Goal: Task Accomplishment & Management: Use online tool/utility

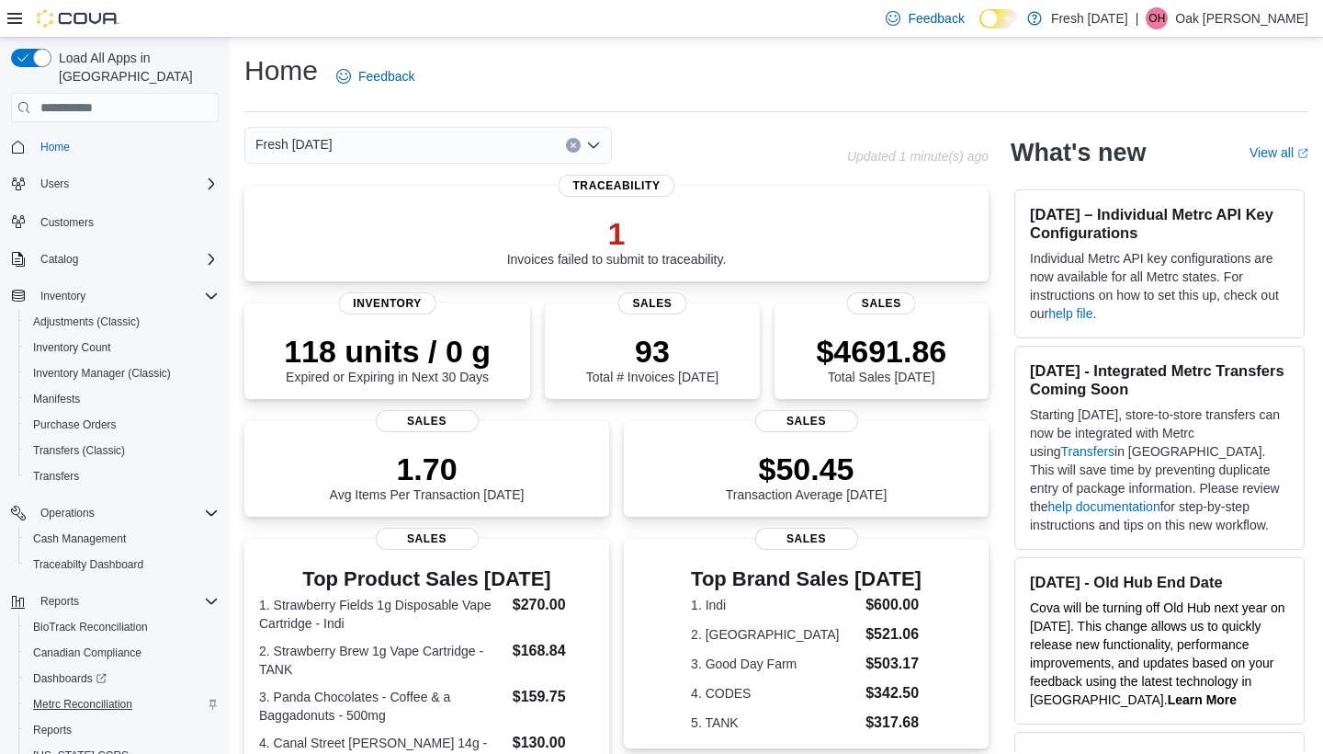
click at [124, 697] on span "Metrc Reconciliation" at bounding box center [82, 704] width 99 height 15
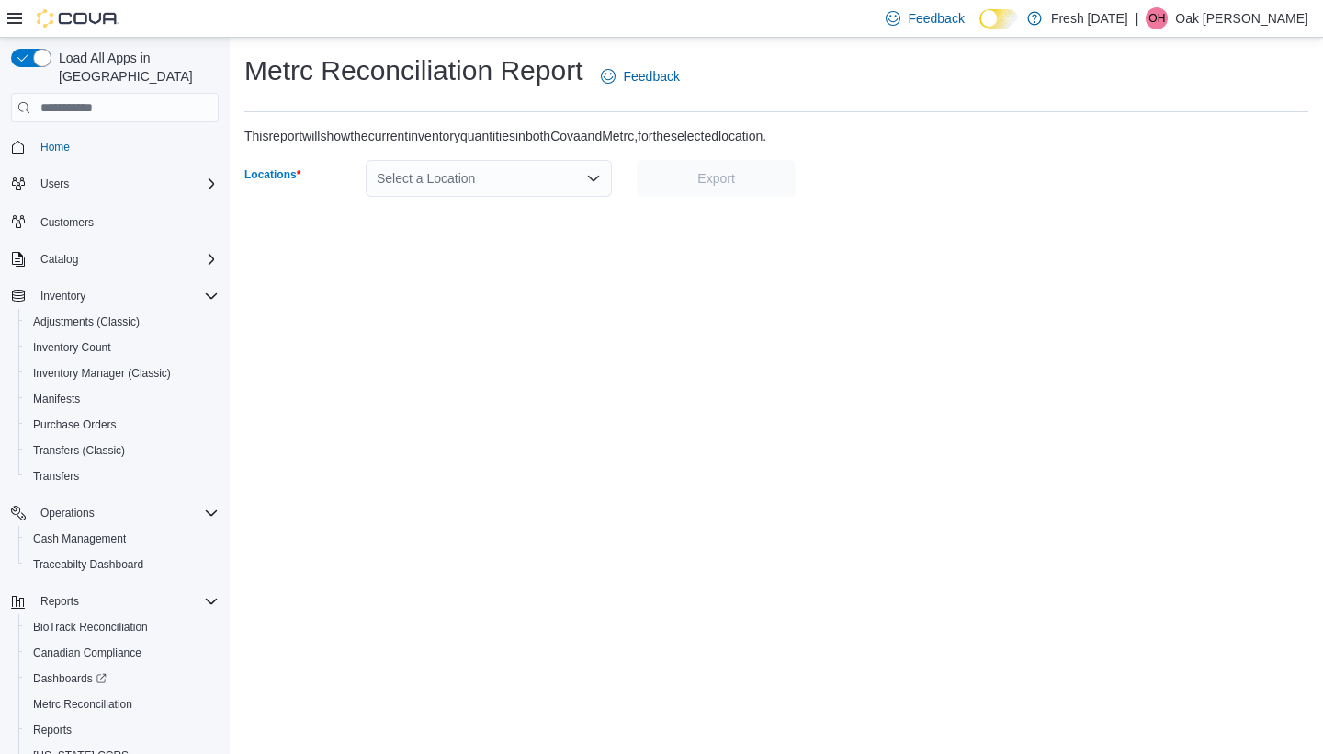
click at [566, 178] on div "Select a Location" at bounding box center [489, 178] width 246 height 37
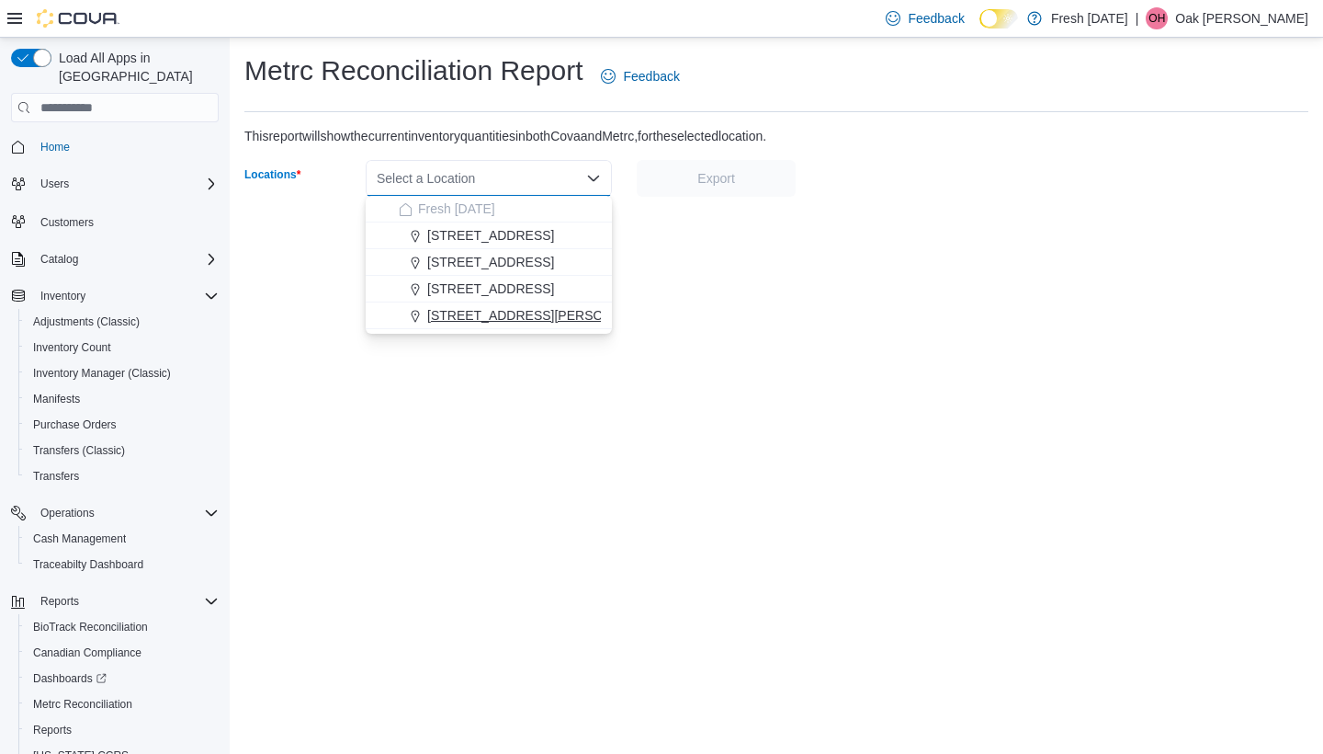
click at [538, 313] on span "240 E. Linwood Blvd." at bounding box center [543, 315] width 233 height 18
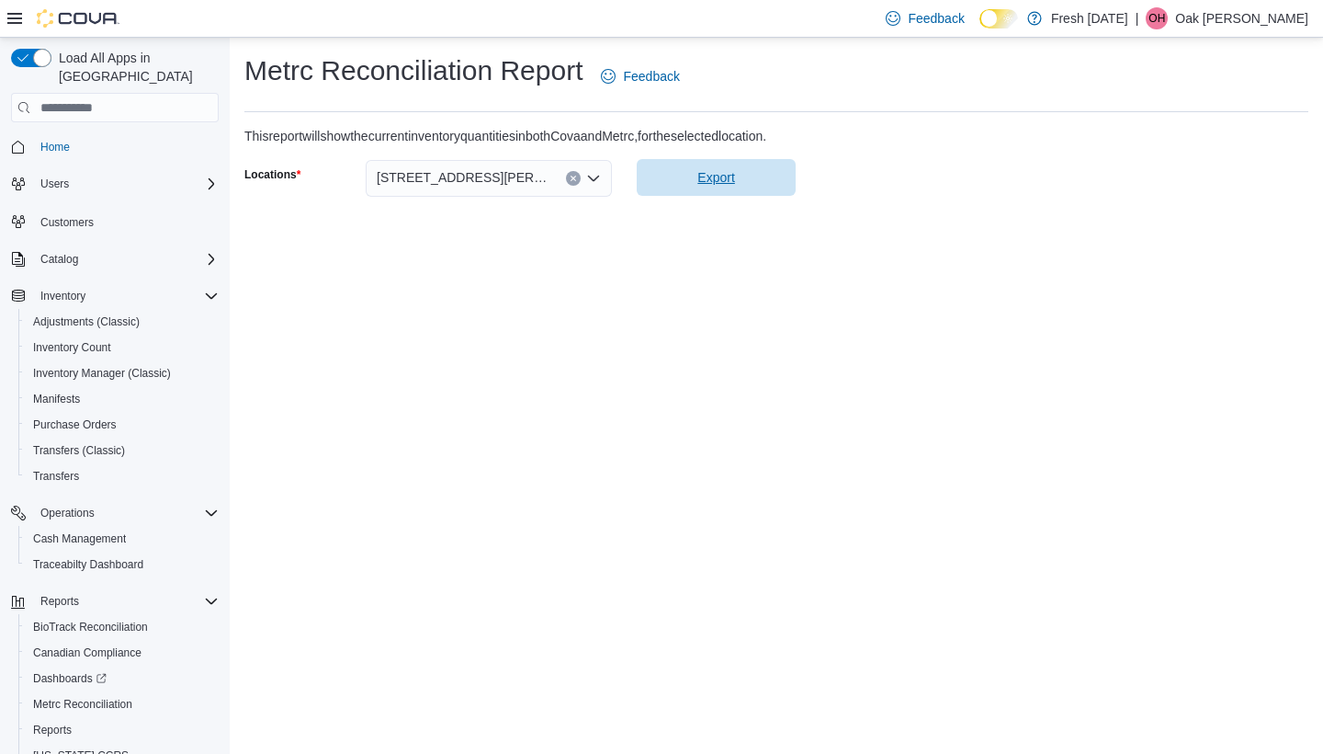
click at [739, 176] on span "Export" at bounding box center [716, 177] width 137 height 37
